Goal: Information Seeking & Learning: Learn about a topic

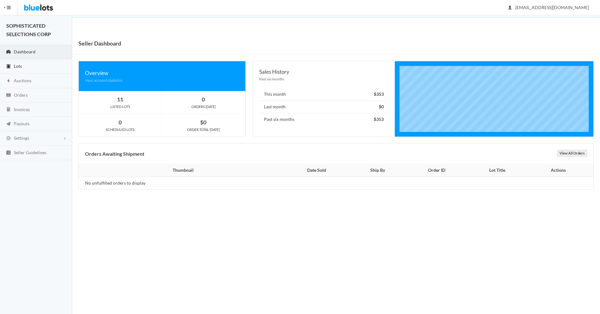
click at [17, 63] on span "Lots" at bounding box center [18, 65] width 8 height 5
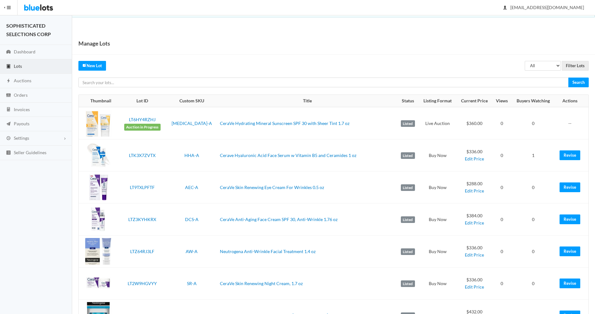
click at [570, 122] on td "--" at bounding box center [572, 123] width 34 height 32
click at [239, 121] on link "CeraVe Hydrating Mineral Sunscreen SPF 30 with Sheer Tint 1.7 oz" at bounding box center [285, 123] width 130 height 5
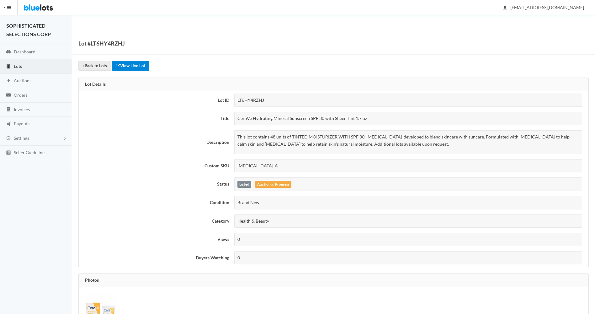
click at [135, 66] on link "View Live Lot" at bounding box center [130, 66] width 37 height 10
click at [19, 65] on span "Lots" at bounding box center [18, 65] width 8 height 5
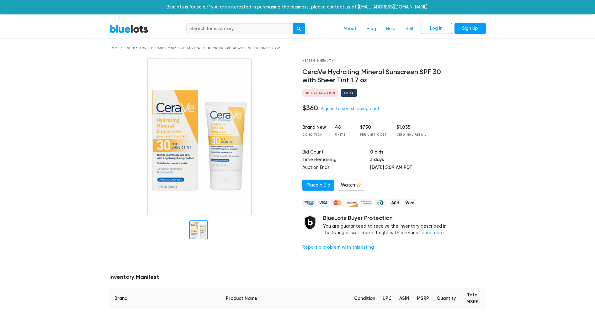
click at [344, 92] on div at bounding box center [346, 93] width 4 height 4
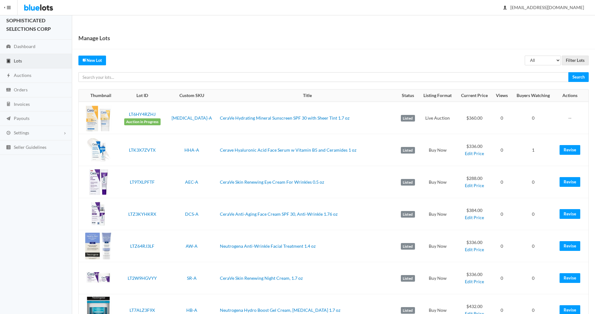
scroll to position [4, 0]
